Goal: Check status: Check status

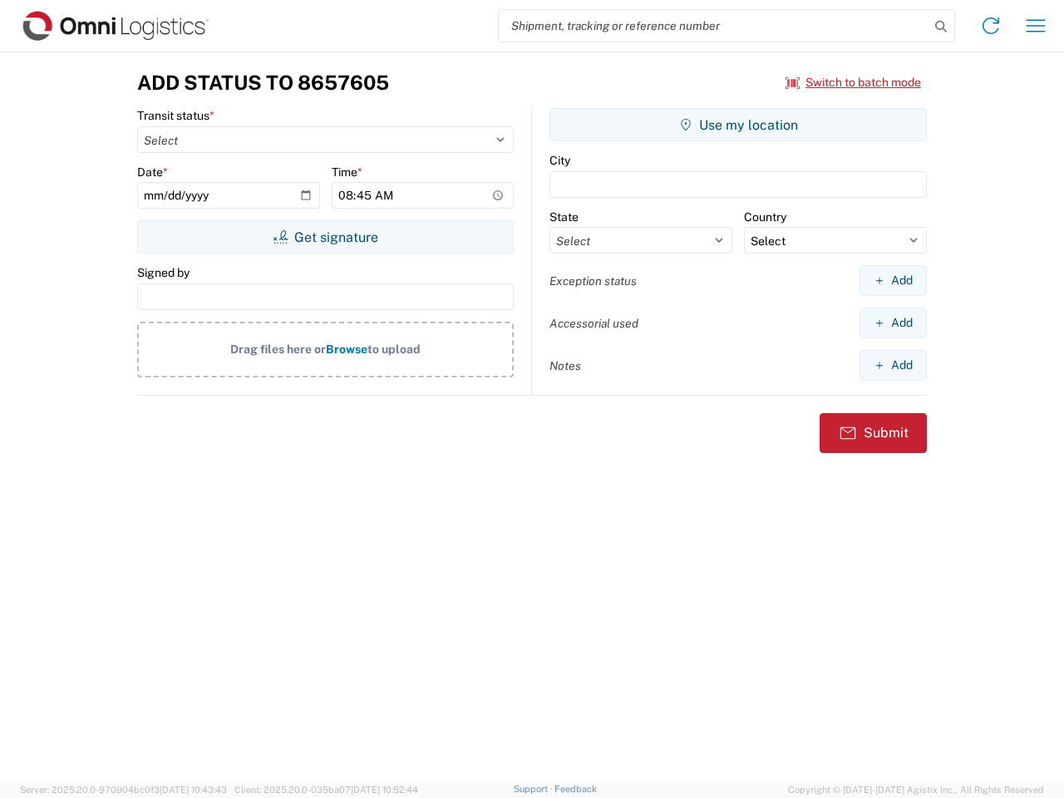
click at [714, 26] on input "search" at bounding box center [714, 26] width 431 height 32
click at [941, 27] on icon at bounding box center [941, 26] width 23 height 23
click at [991, 26] on icon at bounding box center [991, 25] width 27 height 27
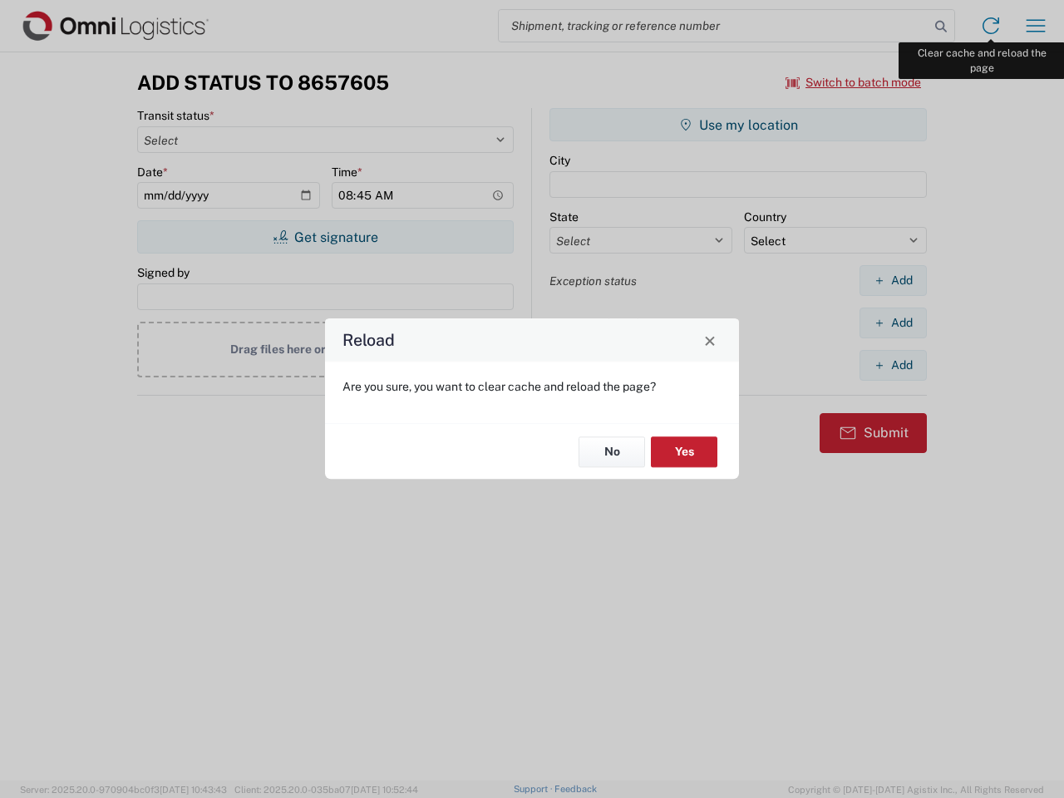
click at [1036, 26] on div "Reload Are you sure, you want to clear cache and reload the page? No Yes" at bounding box center [532, 399] width 1064 height 798
click at [854, 82] on div "Reload Are you sure, you want to clear cache and reload the page? No Yes" at bounding box center [532, 399] width 1064 height 798
click at [325, 237] on div "Reload Are you sure, you want to clear cache and reload the page? No Yes" at bounding box center [532, 399] width 1064 height 798
click at [738, 125] on div "Reload Are you sure, you want to clear cache and reload the page? No Yes" at bounding box center [532, 399] width 1064 height 798
click at [893, 280] on div "Reload Are you sure, you want to clear cache and reload the page? No Yes" at bounding box center [532, 399] width 1064 height 798
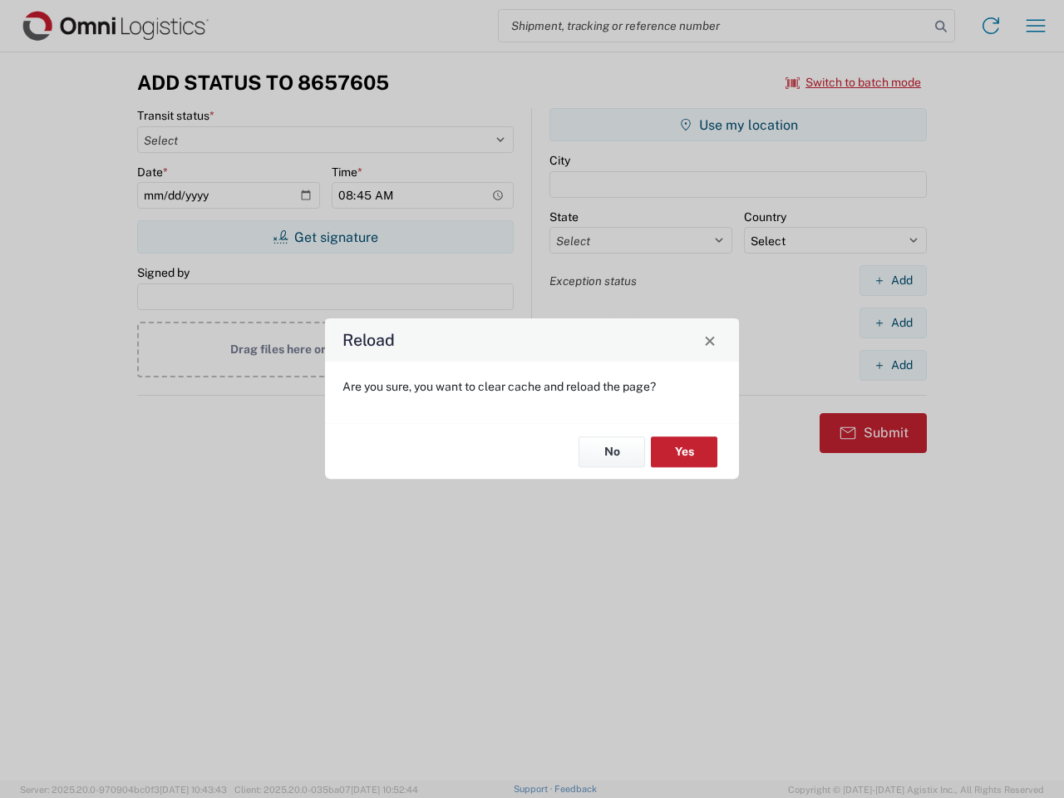
click at [893, 323] on div "Reload Are you sure, you want to clear cache and reload the page? No Yes" at bounding box center [532, 399] width 1064 height 798
click at [893, 365] on div "Reload Are you sure, you want to clear cache and reload the page? No Yes" at bounding box center [532, 399] width 1064 height 798
